Goal: Information Seeking & Learning: Learn about a topic

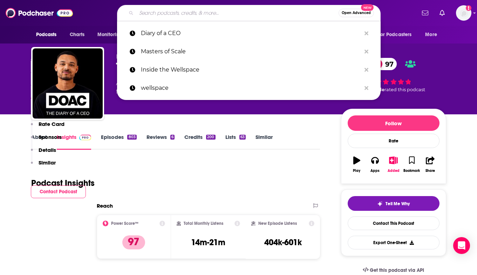
scroll to position [666, 0]
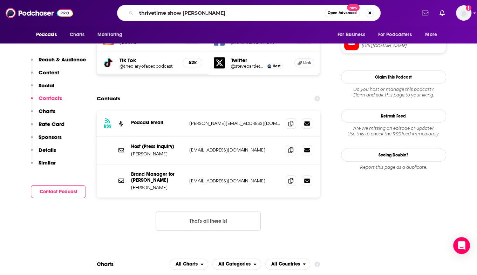
type input "thrivetime show [PERSON_NAME]"
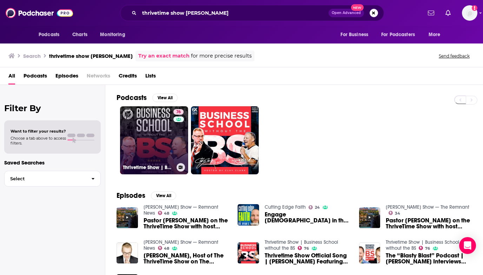
click at [157, 144] on link "76 Thrivetime Show | Business School without the BS" at bounding box center [154, 140] width 68 height 68
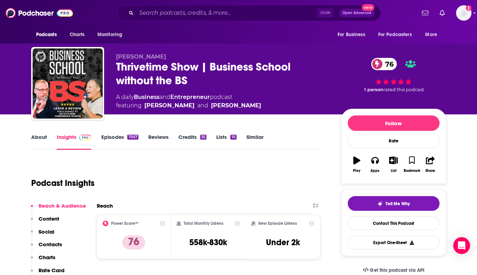
click at [115, 136] on link "Episodes 7057" at bounding box center [119, 142] width 37 height 16
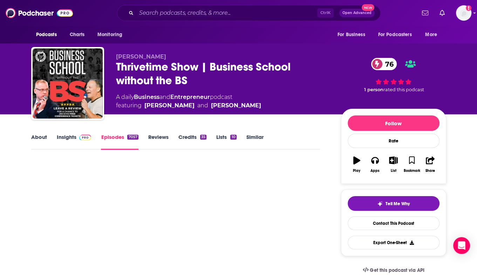
click at [112, 138] on link "Episodes 7057" at bounding box center [119, 142] width 37 height 16
click at [121, 136] on link "Episodes 7057" at bounding box center [119, 142] width 37 height 16
click at [42, 136] on link "About" at bounding box center [39, 142] width 16 height 16
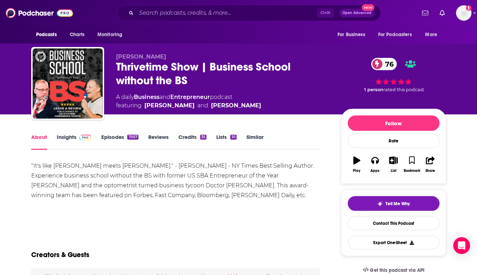
click at [62, 136] on link "Insights" at bounding box center [74, 142] width 35 height 16
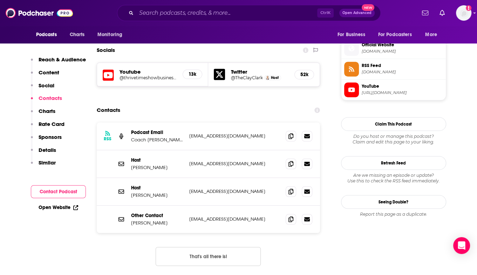
scroll to position [561, 0]
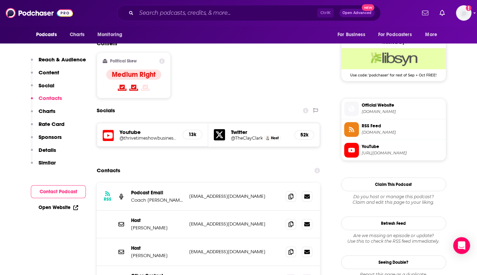
click at [238, 129] on h5 "Twitter" at bounding box center [260, 132] width 58 height 7
click at [191, 132] on h5 "13k" at bounding box center [193, 135] width 8 height 6
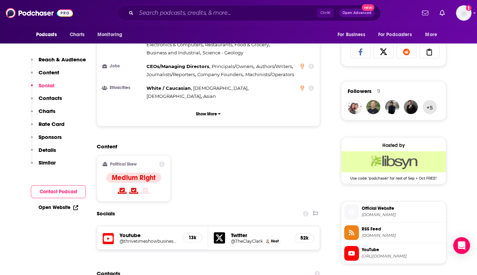
scroll to position [421, 0]
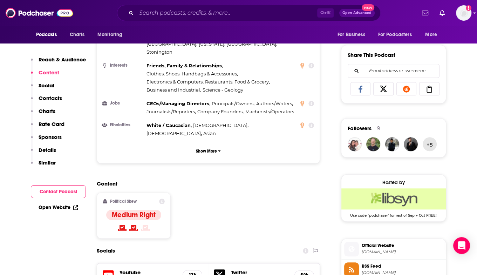
click at [64, 206] on link "Open Website" at bounding box center [59, 207] width 40 height 6
